Goal: Task Accomplishment & Management: Use online tool/utility

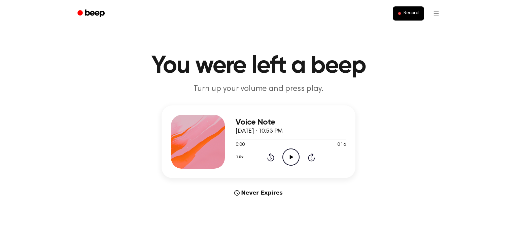
click at [293, 158] on icon "Play Audio" at bounding box center [291, 157] width 17 height 17
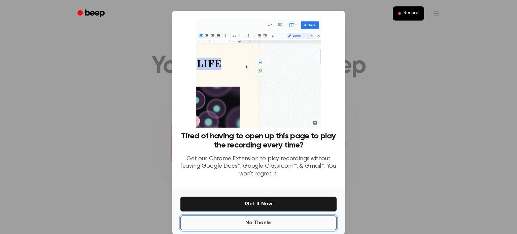
click at [288, 218] on button "No Thanks" at bounding box center [259, 223] width 156 height 15
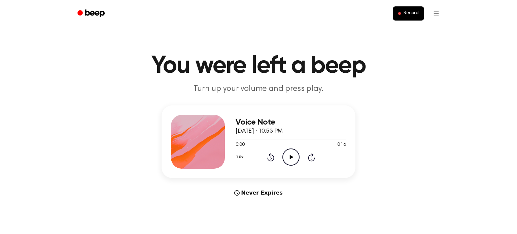
click at [288, 153] on icon "Play Audio" at bounding box center [291, 157] width 17 height 17
click at [295, 162] on icon "Play Audio" at bounding box center [291, 157] width 17 height 17
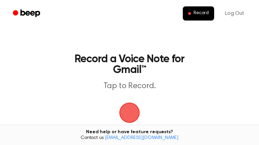
click at [129, 91] on p "Tap to Record." at bounding box center [129, 86] width 113 height 11
click at [132, 113] on span "button" at bounding box center [129, 112] width 19 height 19
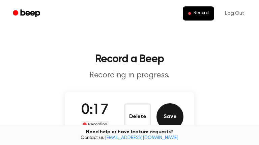
click at [168, 113] on button "Save" at bounding box center [169, 116] width 27 height 27
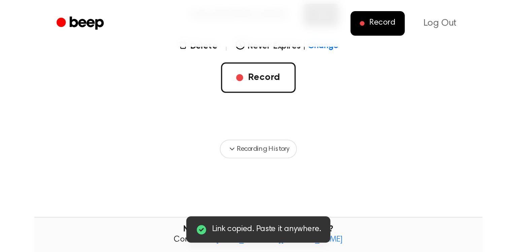
scroll to position [98, 0]
